Goal: Ask a question: Seek information or help from site administrators or community

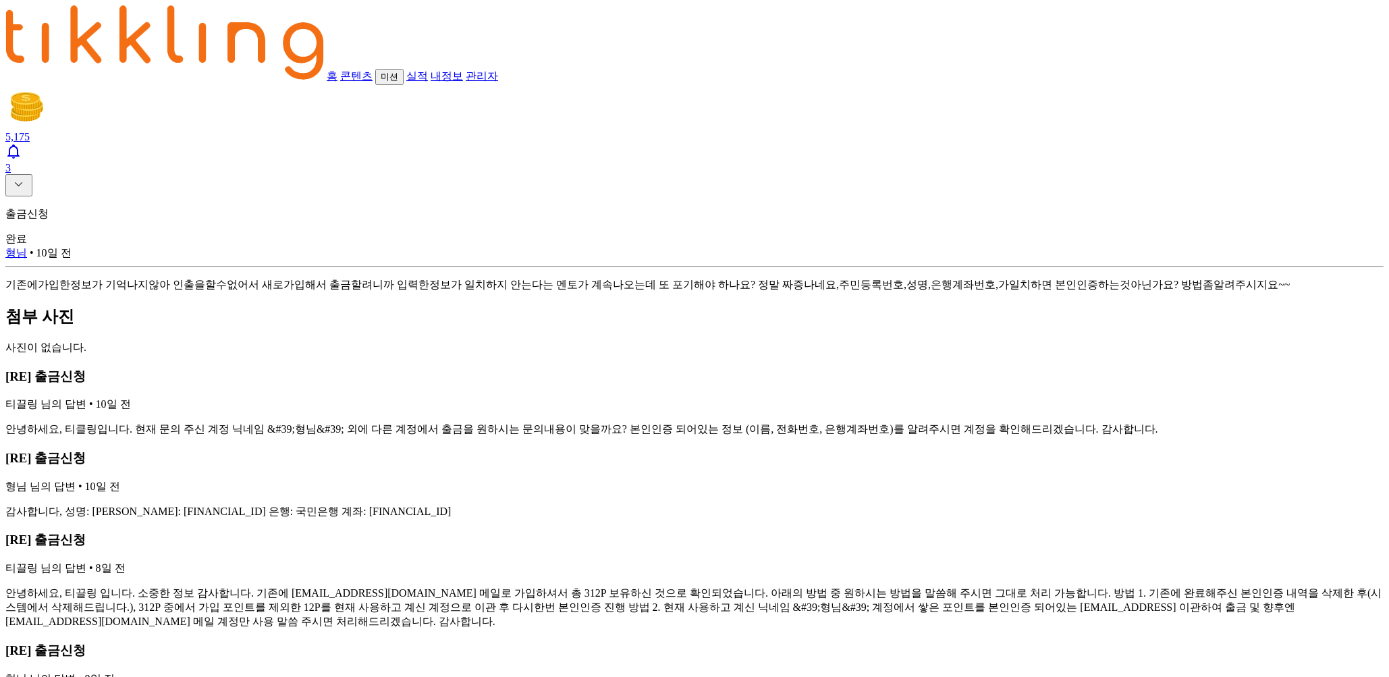
scroll to position [512, 0]
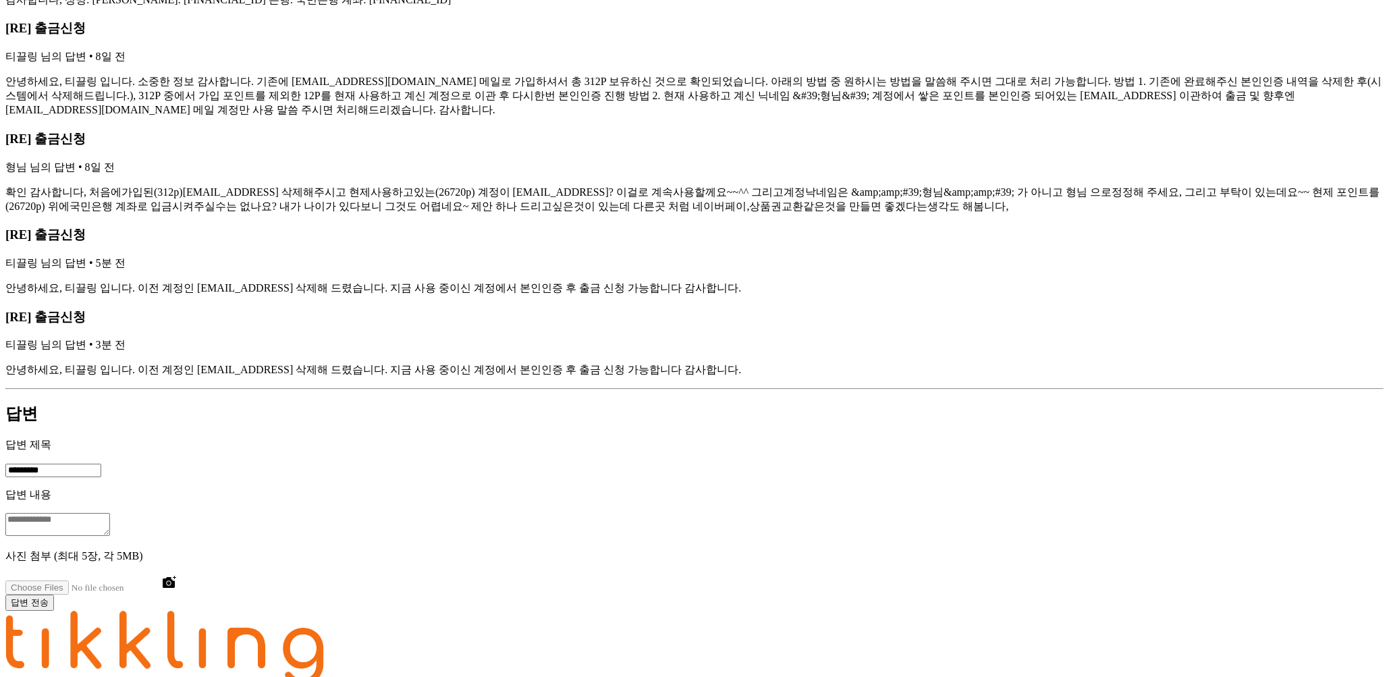
click at [635, 117] on p "안녕하세요, 티끌링 입니다. 소중한 정보 감사합니다. 기존에 [EMAIL_ADDRESS][DOMAIN_NAME] 메일로 가입하셔서 총 312P…" at bounding box center [694, 96] width 1379 height 43
click at [535, 117] on p "안녕하세요, 티끌링 입니다. 소중한 정보 감사합니다. 기존에 [EMAIL_ADDRESS][DOMAIN_NAME] 메일로 가입하셔서 총 312P…" at bounding box center [694, 96] width 1379 height 43
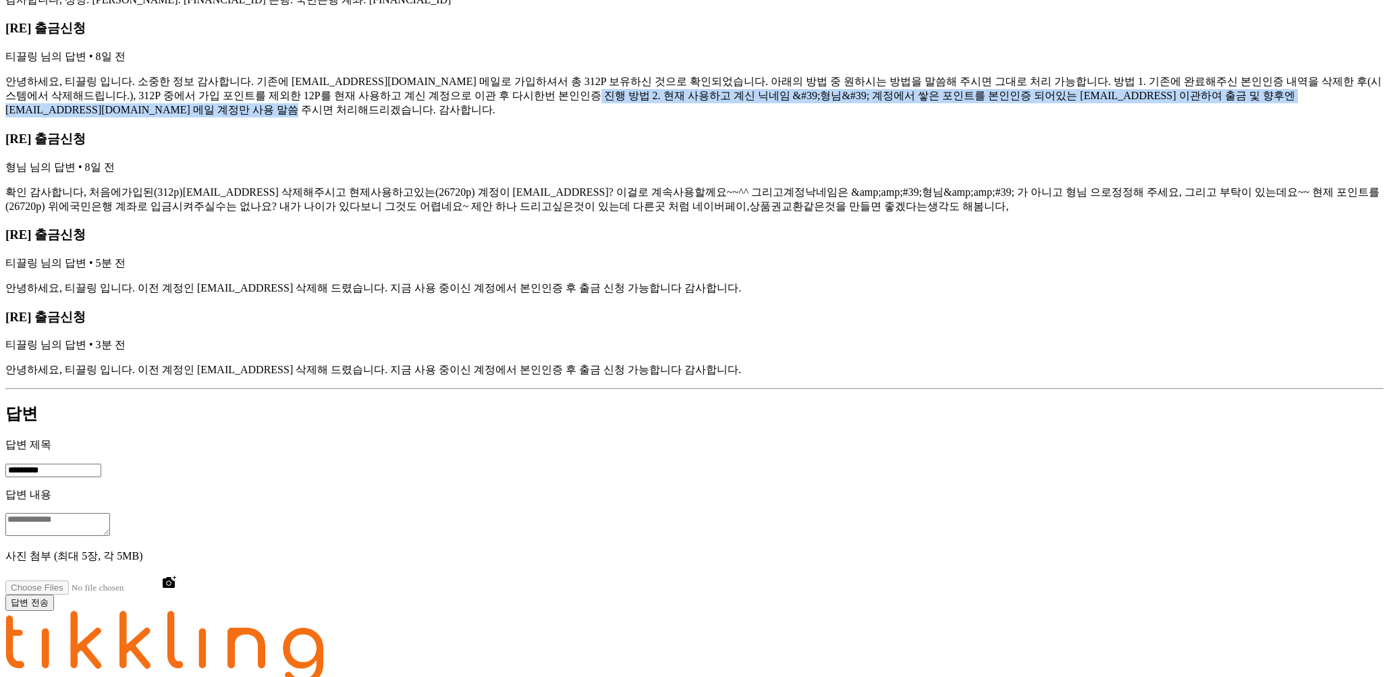
click at [535, 117] on p "안녕하세요, 티끌링 입니다. 소중한 정보 감사합니다. 기존에 [EMAIL_ADDRESS][DOMAIN_NAME] 메일로 가입하셔서 총 312P…" at bounding box center [694, 96] width 1379 height 43
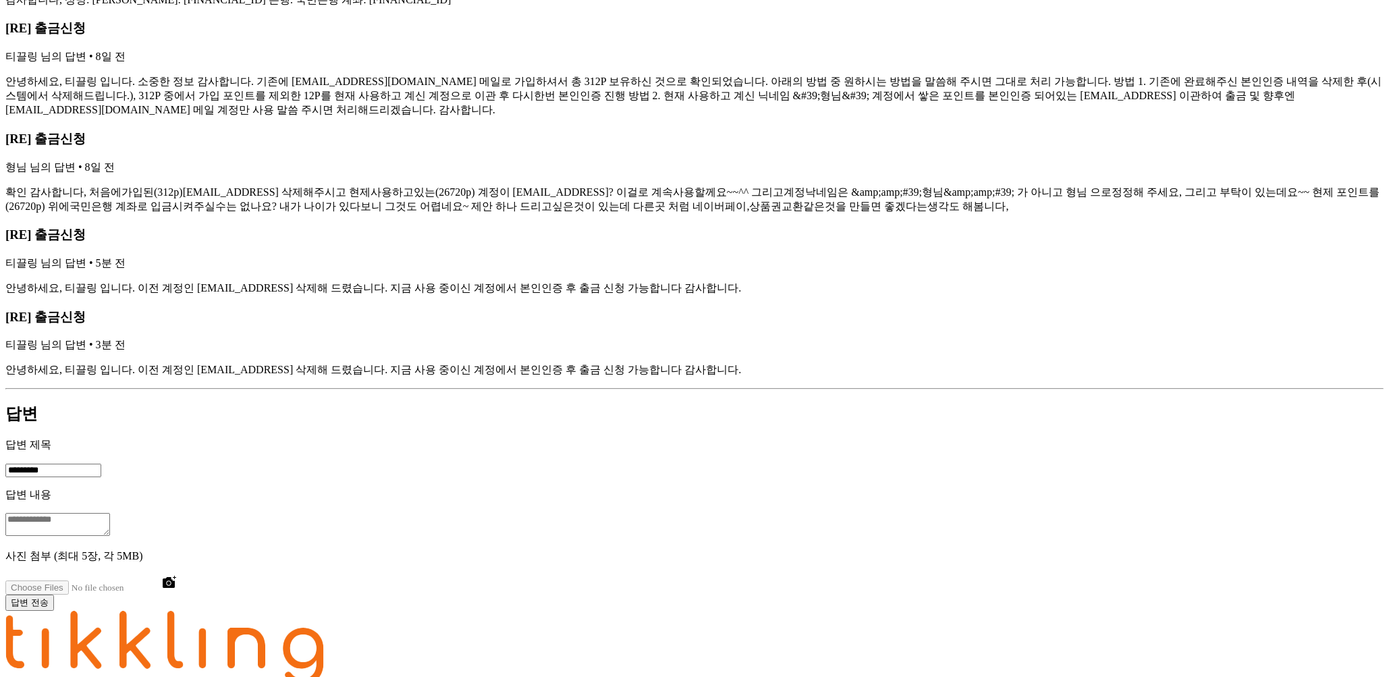
click at [581, 117] on p "안녕하세요, 티끌링 입니다. 소중한 정보 감사합니다. 기존에 [EMAIL_ADDRESS][DOMAIN_NAME] 메일로 가입하셔서 총 312P…" at bounding box center [694, 96] width 1379 height 43
click at [687, 117] on p "안녕하세요, 티끌링 입니다. 소중한 정보 감사합니다. 기존에 [EMAIL_ADDRESS][DOMAIN_NAME] 메일로 가입하셔서 총 312P…" at bounding box center [694, 96] width 1379 height 43
click at [492, 214] on p "확인 감사합니다, 처음에가입된(312p)[EMAIL_ADDRESS] 삭제해주시고 현제사용하고있는(26720p) 계정이 [EMAIL_ADDRES…" at bounding box center [694, 200] width 1379 height 28
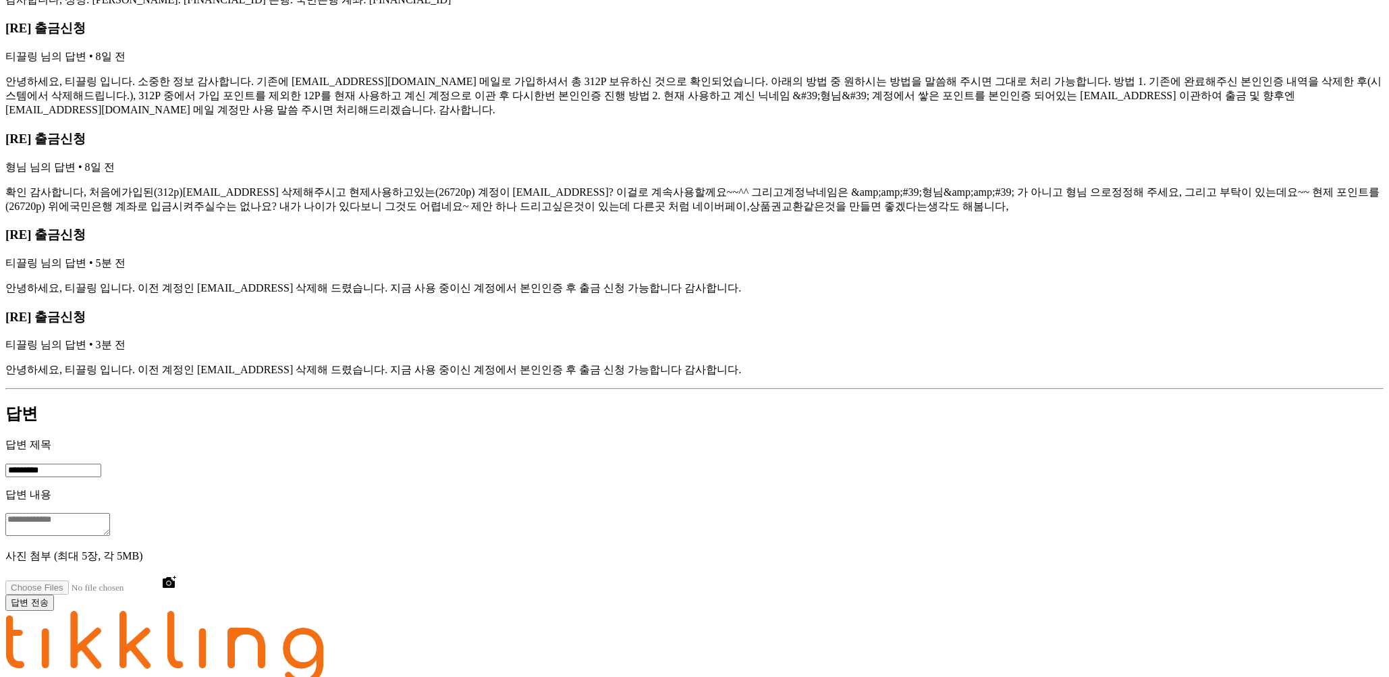
click at [527, 214] on p "확인 감사합니다, 처음에가입된(312p)[EMAIL_ADDRESS] 삭제해주시고 현제사용하고있는(26720p) 계정이 [EMAIL_ADDRES…" at bounding box center [694, 200] width 1379 height 28
click at [581, 214] on p "확인 감사합니다, 처음에가입된(312p)[EMAIL_ADDRESS] 삭제해주시고 현제사용하고있는(26720p) 계정이 [EMAIL_ADDRES…" at bounding box center [694, 200] width 1379 height 28
click at [640, 117] on p "안녕하세요, 티끌링 입니다. 소중한 정보 감사합니다. 기존에 [EMAIL_ADDRESS][DOMAIN_NAME] 메일로 가입하셔서 총 312P…" at bounding box center [694, 96] width 1379 height 43
